Goal: Task Accomplishment & Management: Use online tool/utility

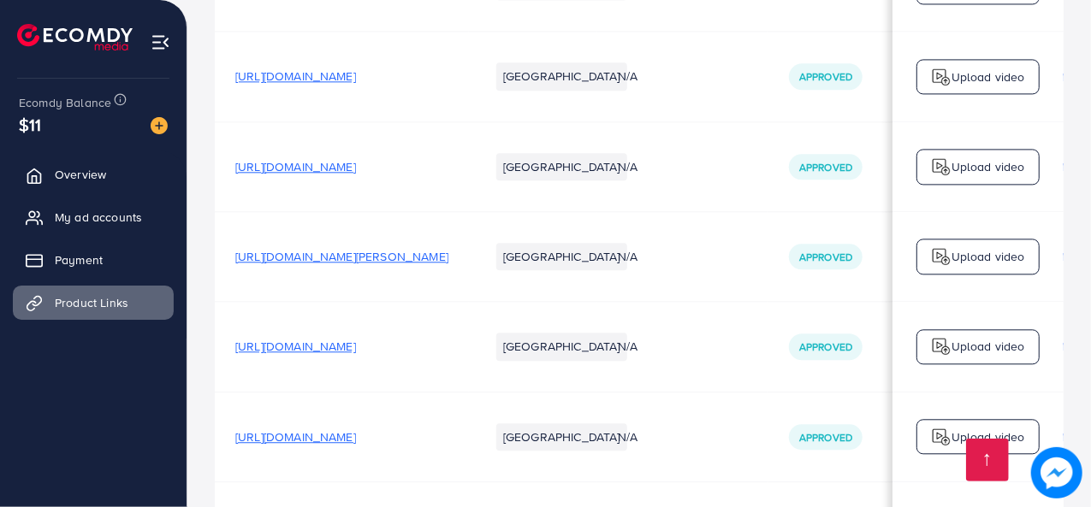
scroll to position [0, 591]
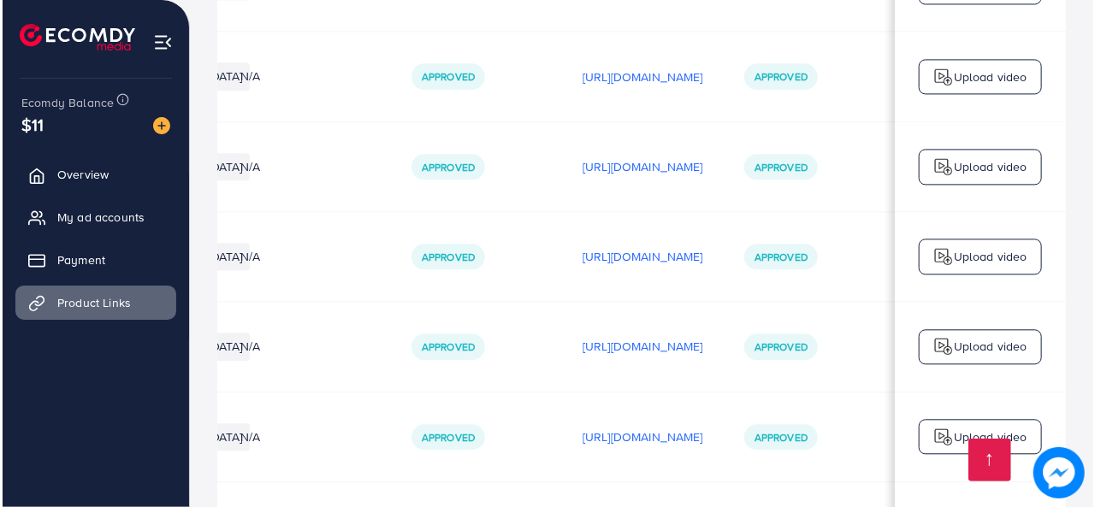
scroll to position [0, 591]
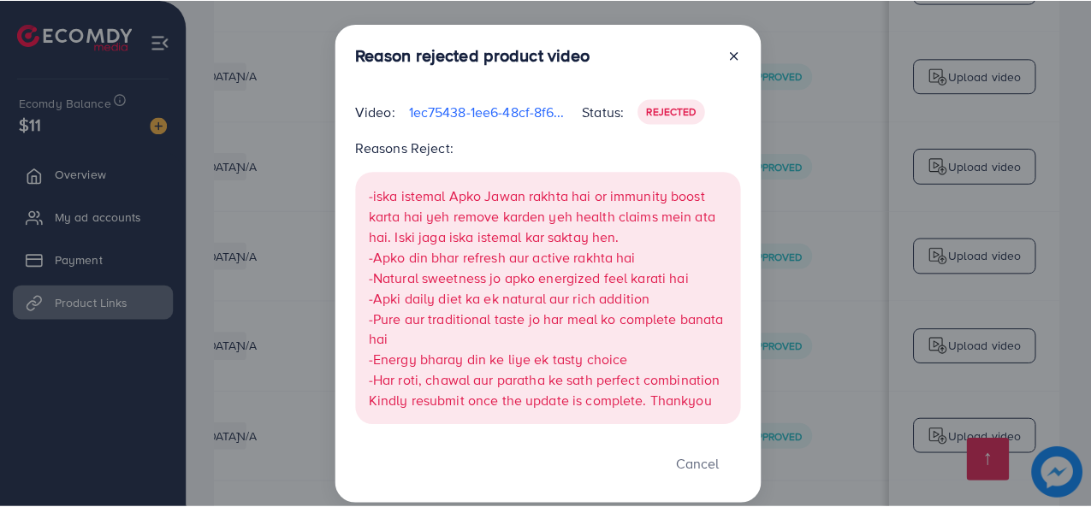
scroll to position [19, 0]
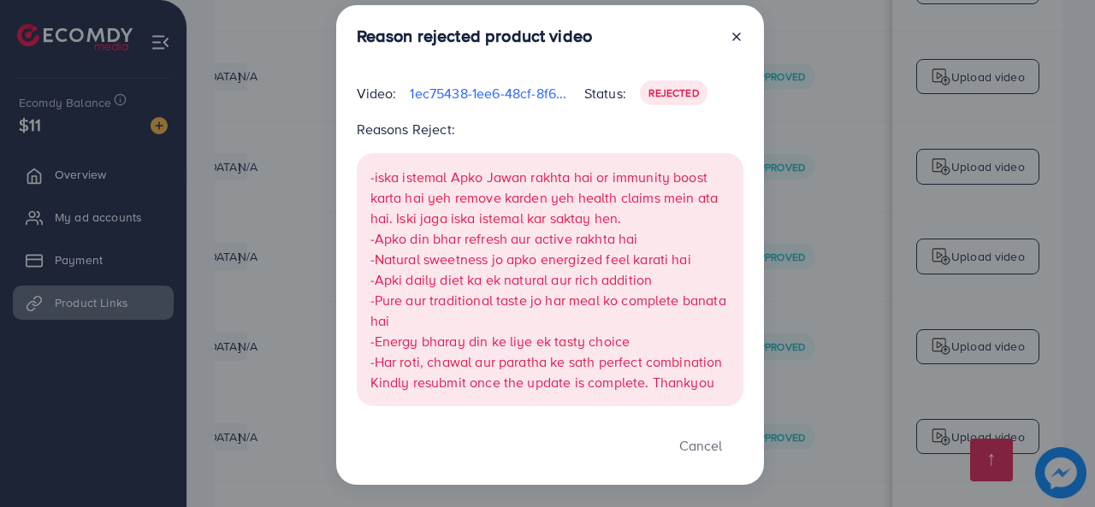
click at [733, 37] on line at bounding box center [736, 36] width 7 height 7
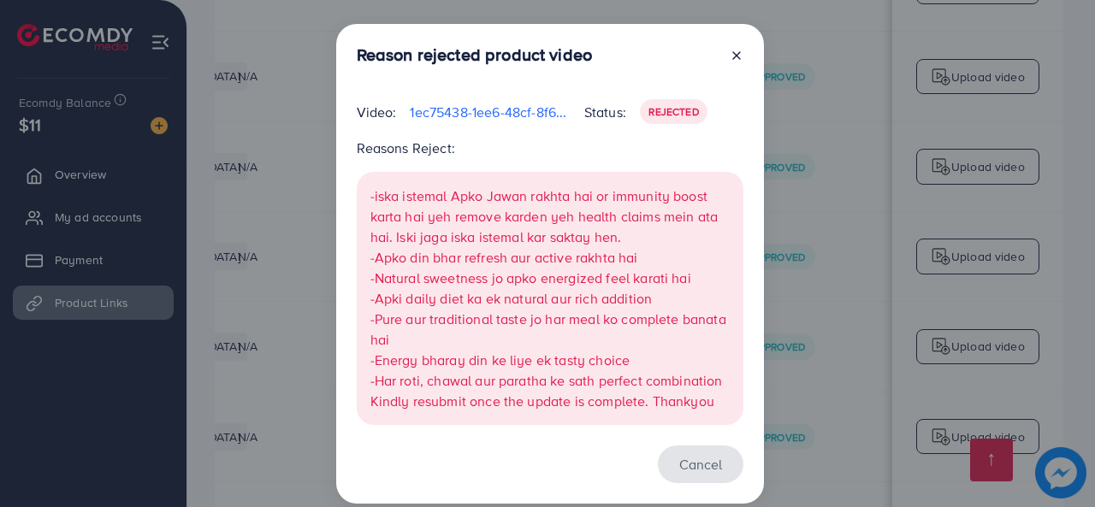
click at [704, 459] on button "Cancel" at bounding box center [701, 464] width 86 height 37
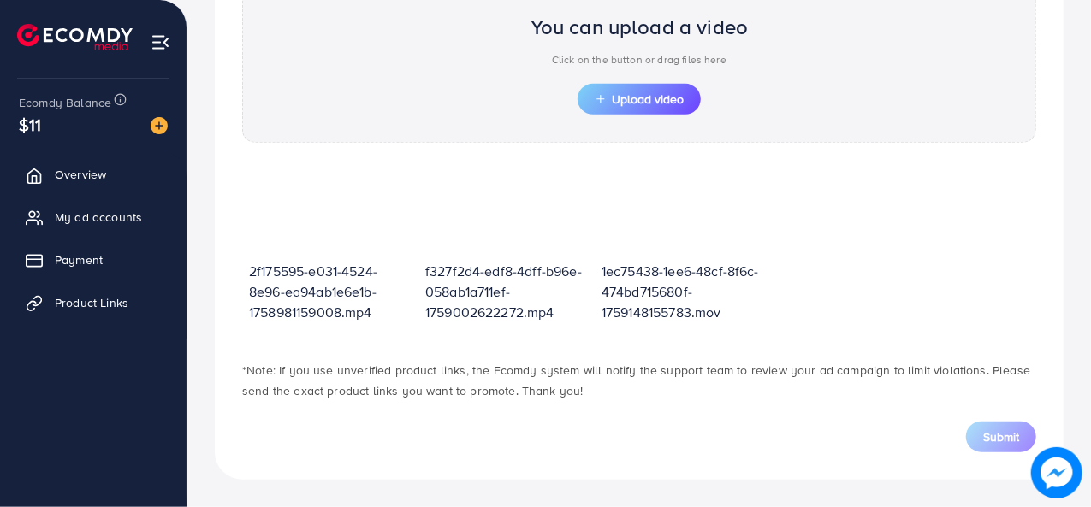
scroll to position [613, 0]
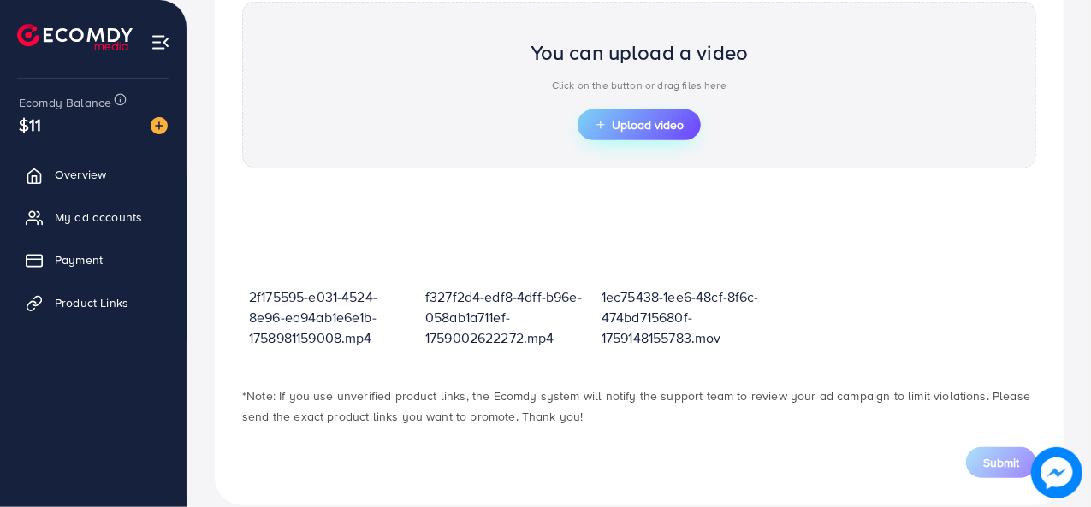
click at [621, 119] on span "Upload video" at bounding box center [639, 125] width 89 height 12
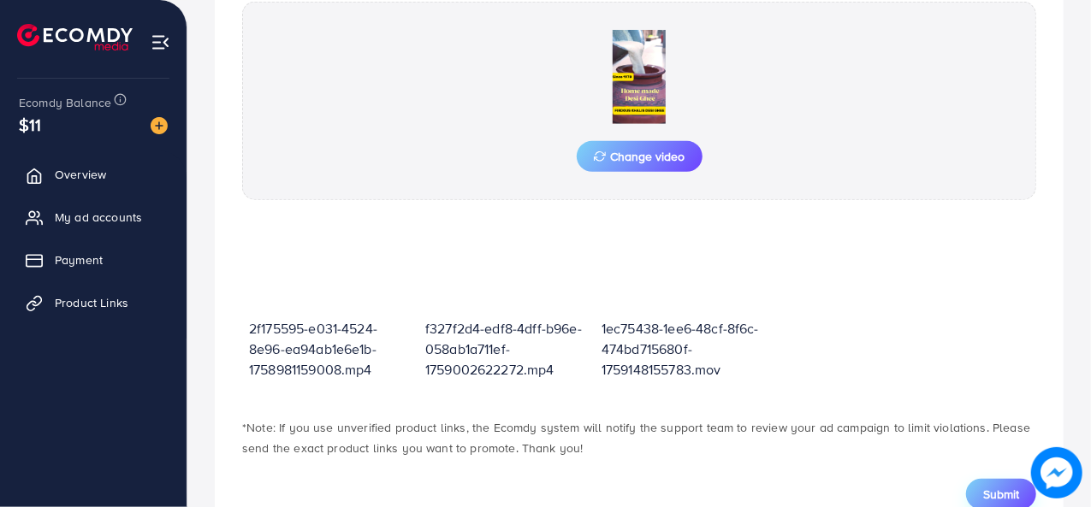
click at [989, 486] on span "Submit" at bounding box center [1001, 494] width 36 height 17
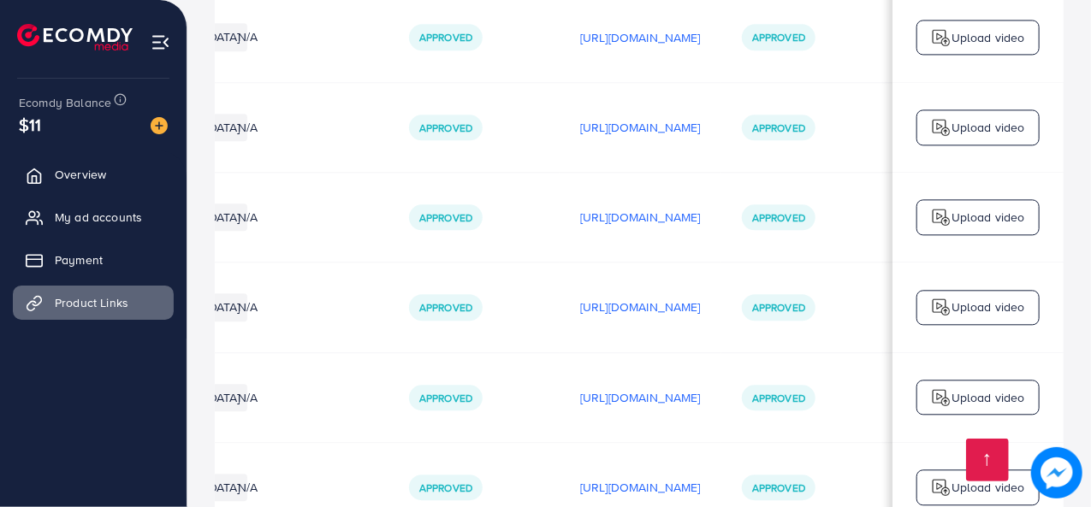
scroll to position [0, 591]
